Goal: Information Seeking & Learning: Learn about a topic

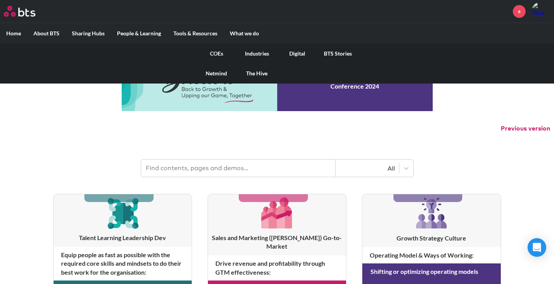
click at [218, 53] on link "COEs" at bounding box center [216, 54] width 40 height 20
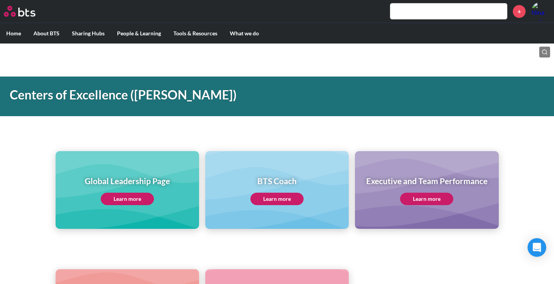
click at [139, 202] on link "Learn more" at bounding box center [127, 199] width 53 height 12
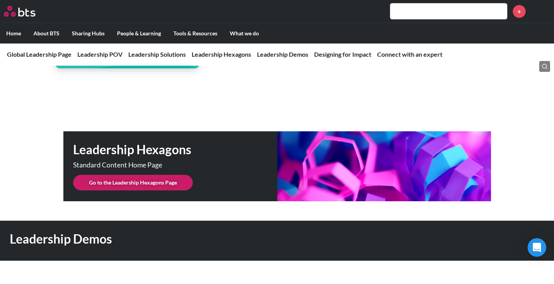
scroll to position [1924, 0]
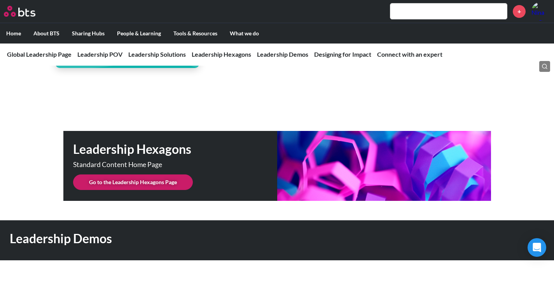
click at [168, 175] on link "Go to the Leadership Hexagons Page" at bounding box center [133, 183] width 120 height 16
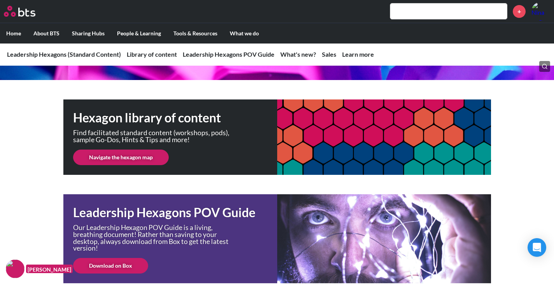
scroll to position [114, 0]
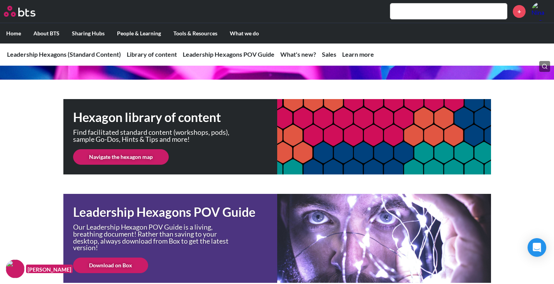
click at [139, 159] on link "Navigate the hexagon map" at bounding box center [121, 157] width 96 height 16
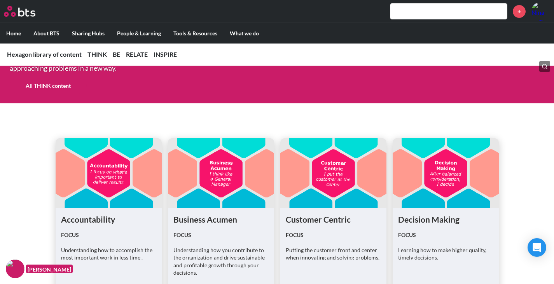
scroll to position [561, 0]
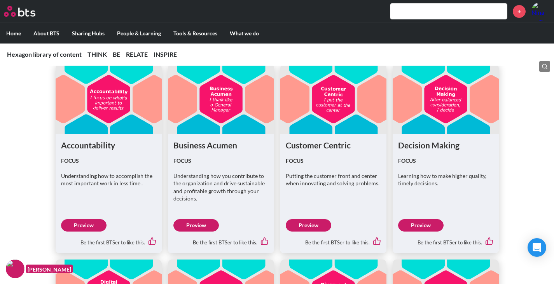
click at [89, 223] on link "Preview" at bounding box center [84, 225] width 46 height 12
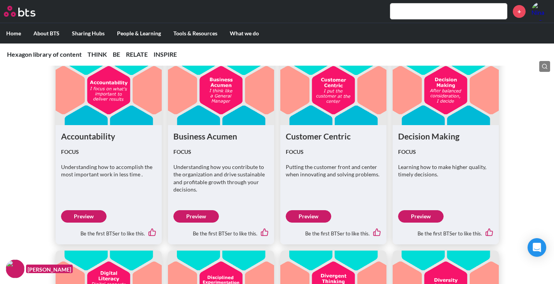
scroll to position [570, 0]
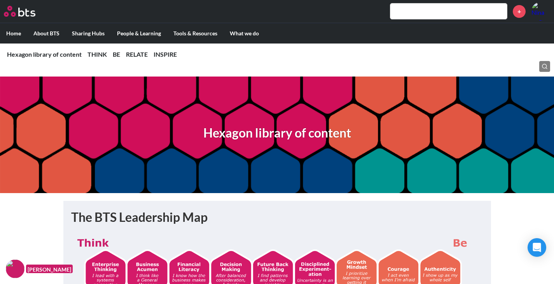
scroll to position [570, 0]
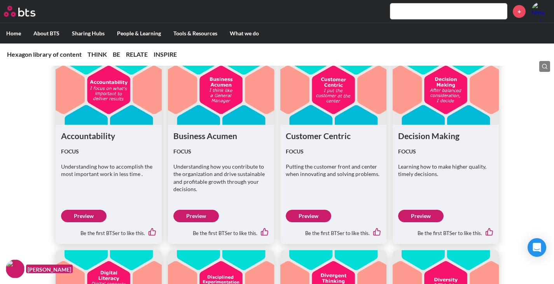
click at [85, 214] on link "Preview" at bounding box center [84, 216] width 46 height 12
